Goal: Task Accomplishment & Management: Manage account settings

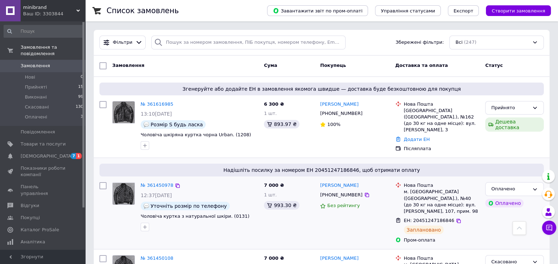
scroll to position [218, 0]
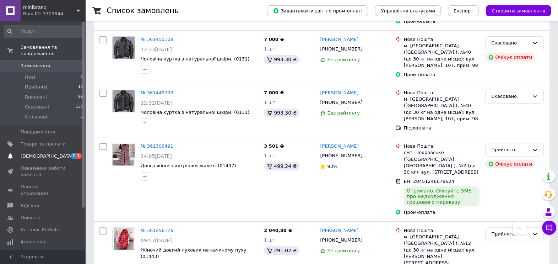
click at [25, 153] on span "[DEMOGRAPHIC_DATA]" at bounding box center [47, 156] width 53 height 6
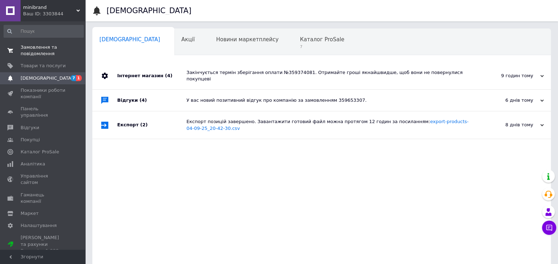
click at [48, 56] on span "Замовлення та повідомлення" at bounding box center [43, 50] width 45 height 13
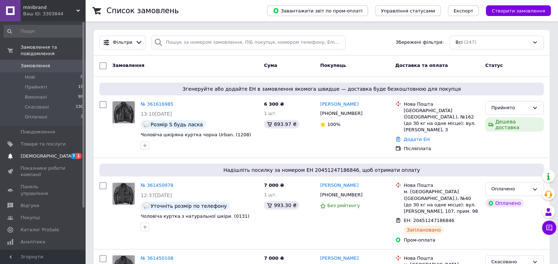
click at [42, 153] on span "[DEMOGRAPHIC_DATA]" at bounding box center [47, 156] width 53 height 6
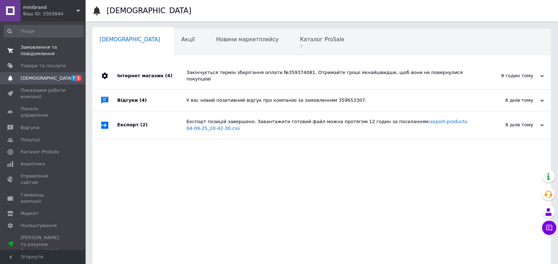
click at [43, 47] on span "Замовлення та повідомлення" at bounding box center [43, 50] width 45 height 13
